Goal: Task Accomplishment & Management: Manage account settings

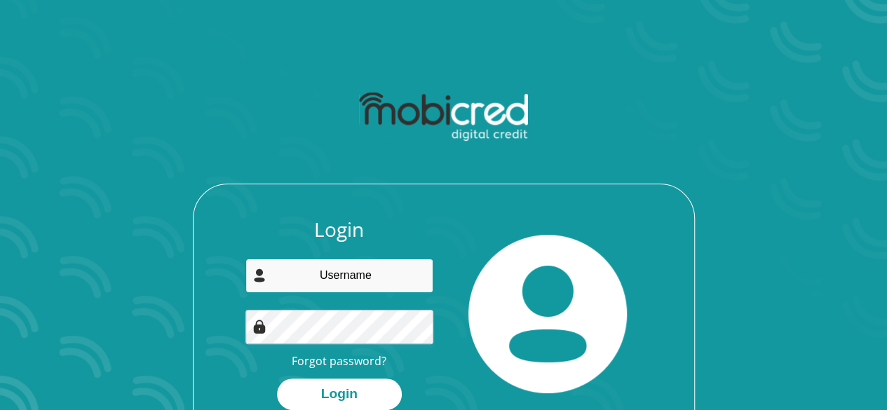
click at [366, 276] on input "email" at bounding box center [339, 276] width 188 height 34
type input "[EMAIL_ADDRESS][DOMAIN_NAME]"
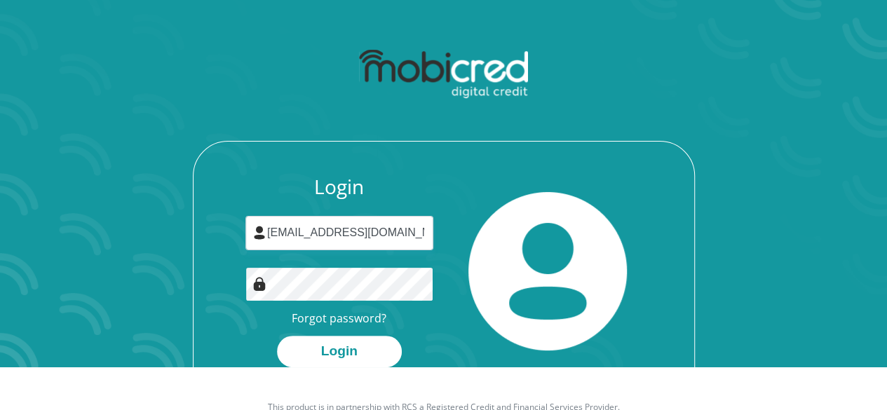
scroll to position [80, 0]
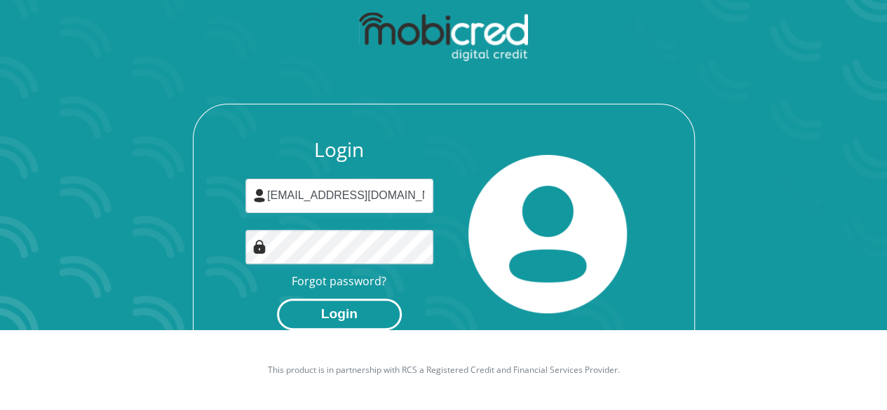
click at [339, 319] on button "Login" at bounding box center [339, 315] width 125 height 32
